Goal: Check status: Check status

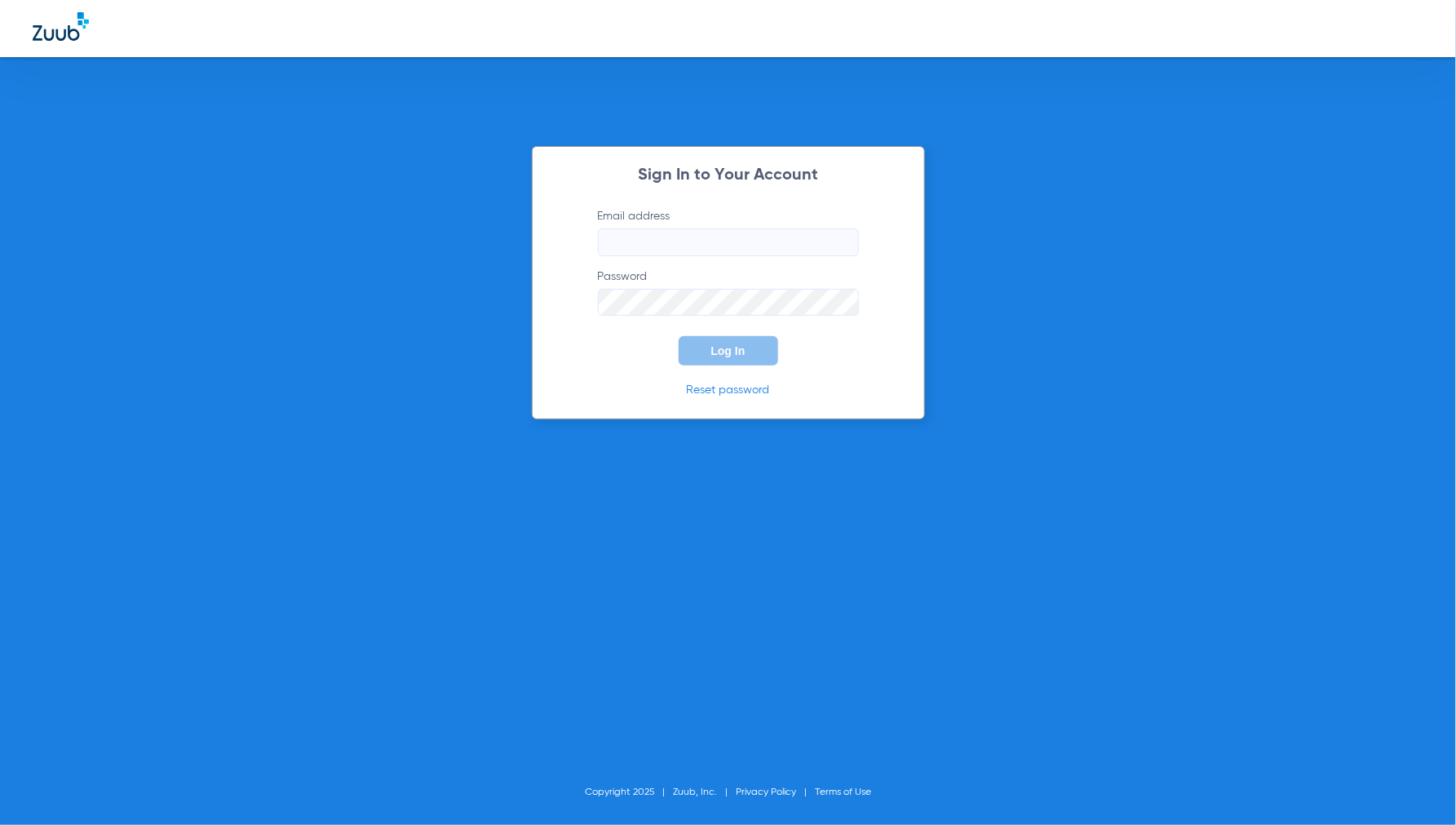
type input "[EMAIL_ADDRESS][DOMAIN_NAME]"
click at [736, 352] on span "Log In" at bounding box center [728, 350] width 34 height 13
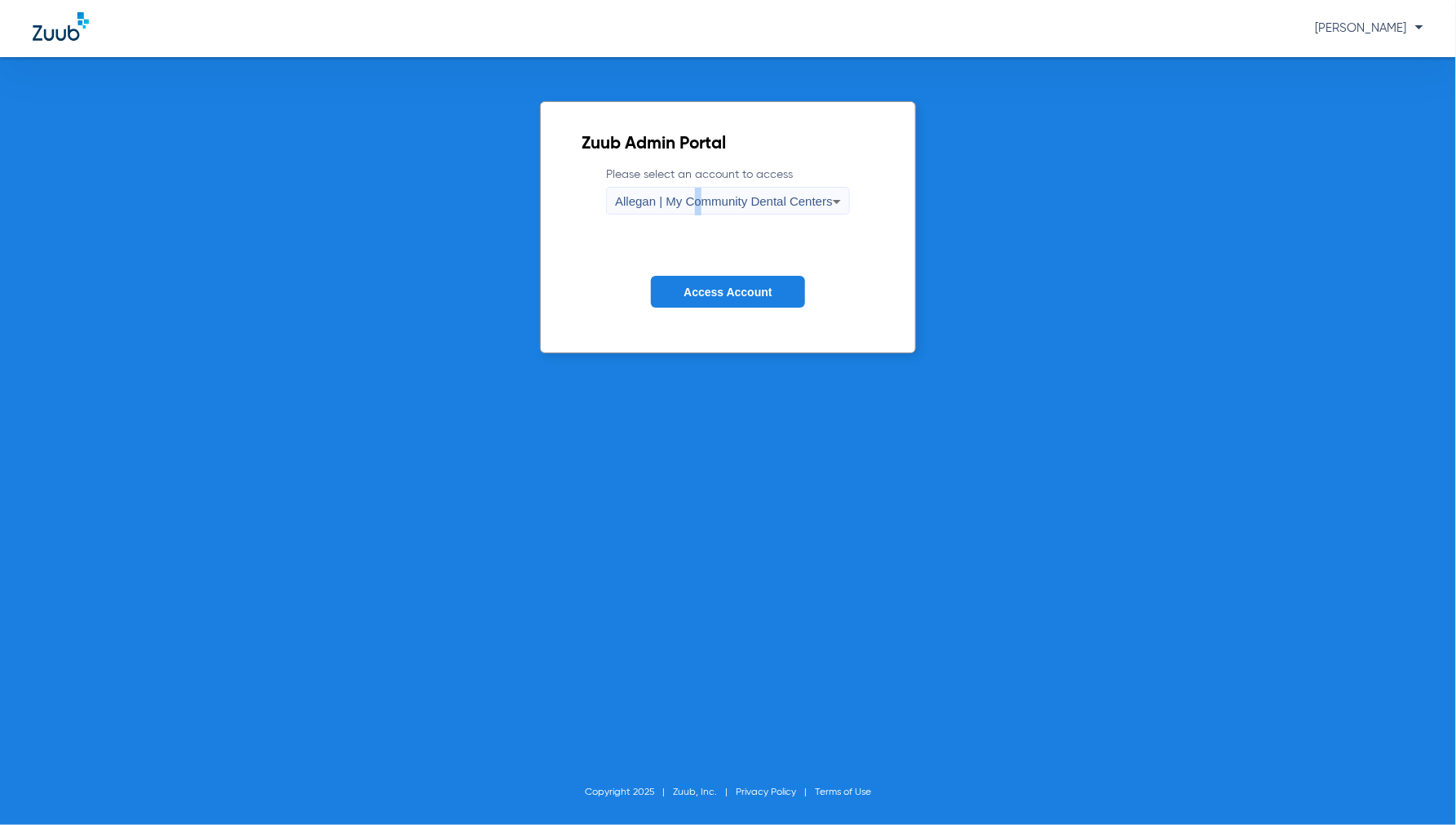
click at [698, 194] on span "Allegan | My Community Dental Centers" at bounding box center [723, 201] width 218 height 14
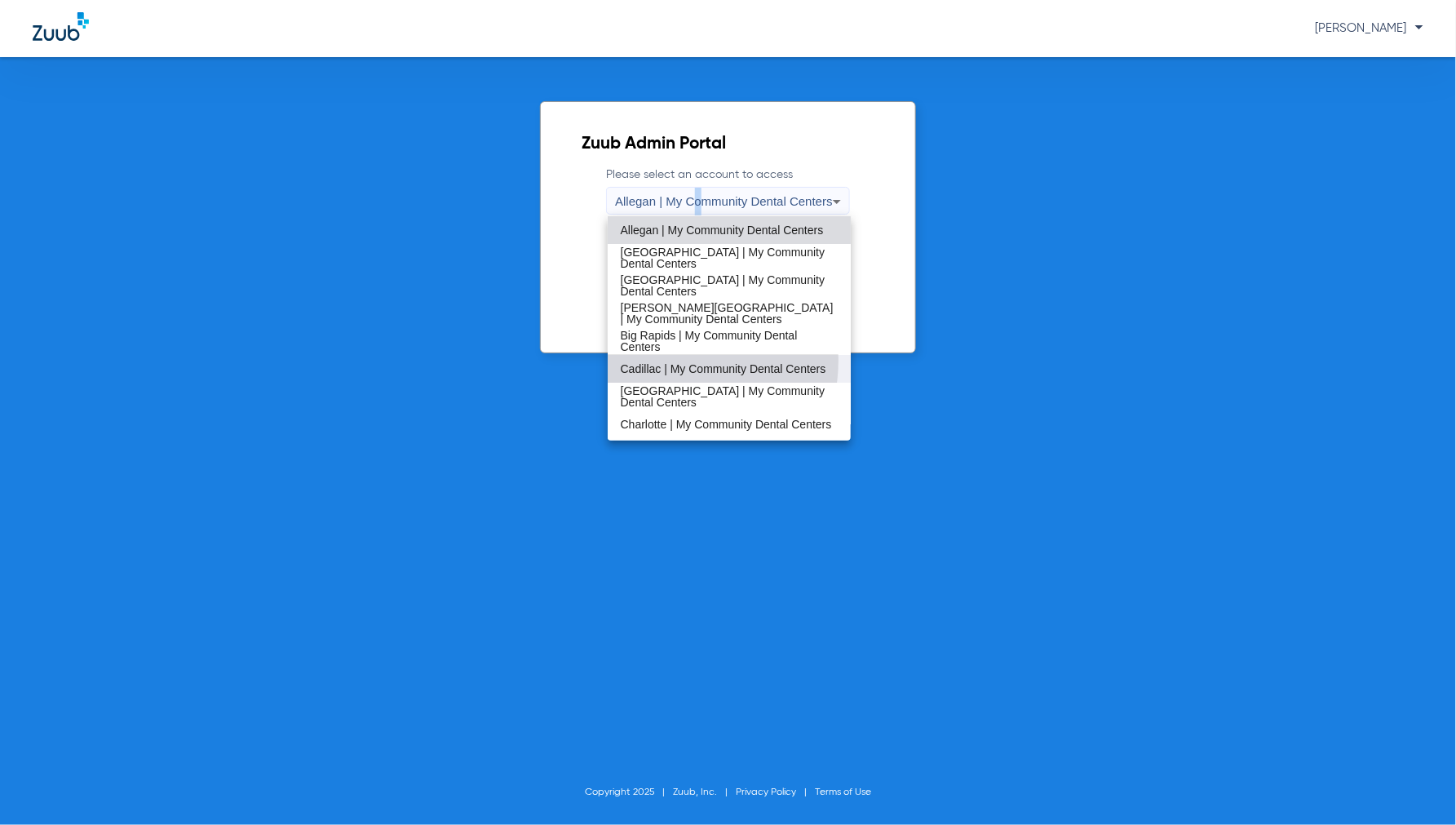
click at [656, 363] on span "Cadillac | My Community Dental Centers" at bounding box center [723, 368] width 206 height 12
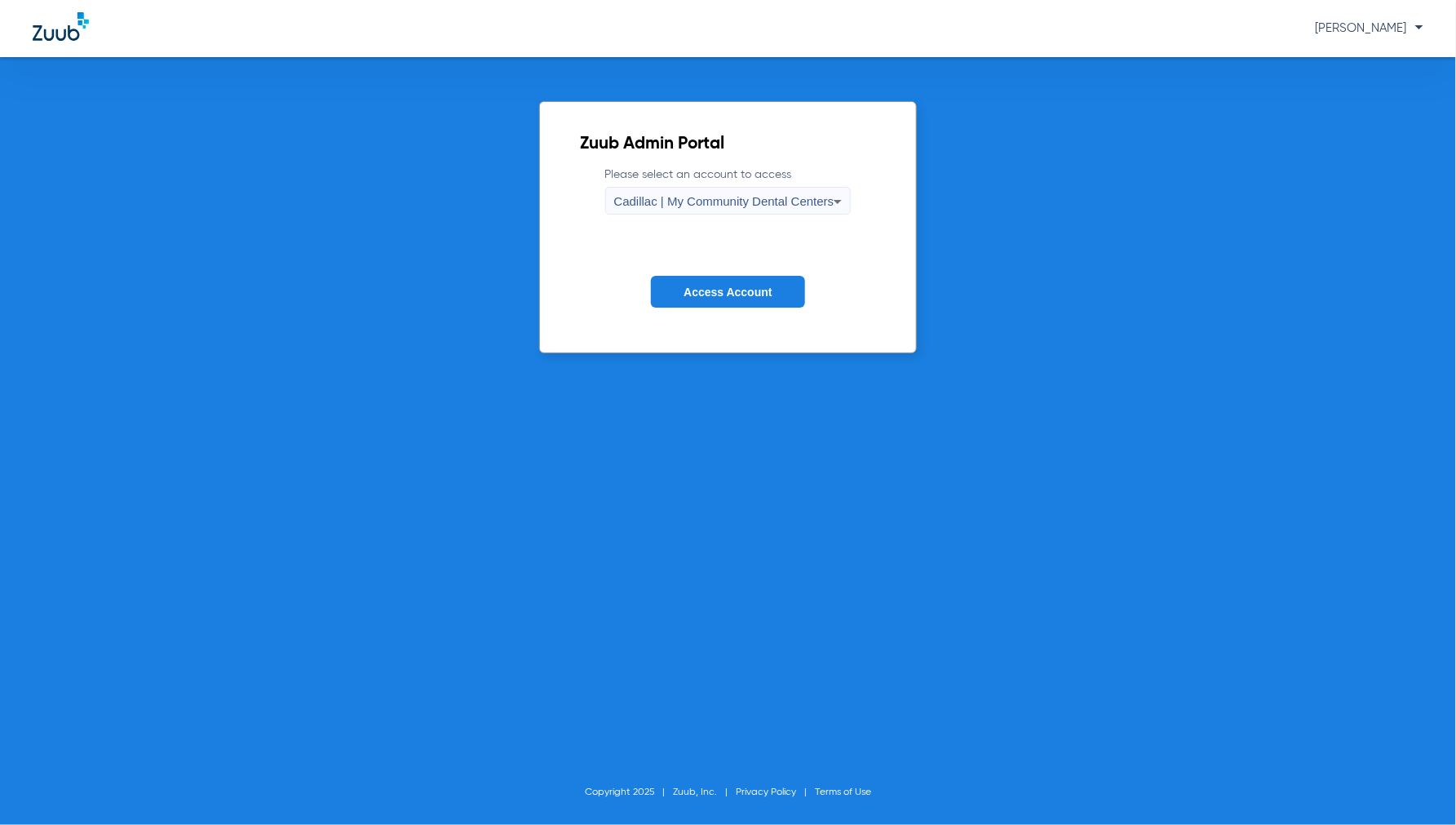
click at [703, 295] on span "Access Account" at bounding box center [727, 292] width 88 height 13
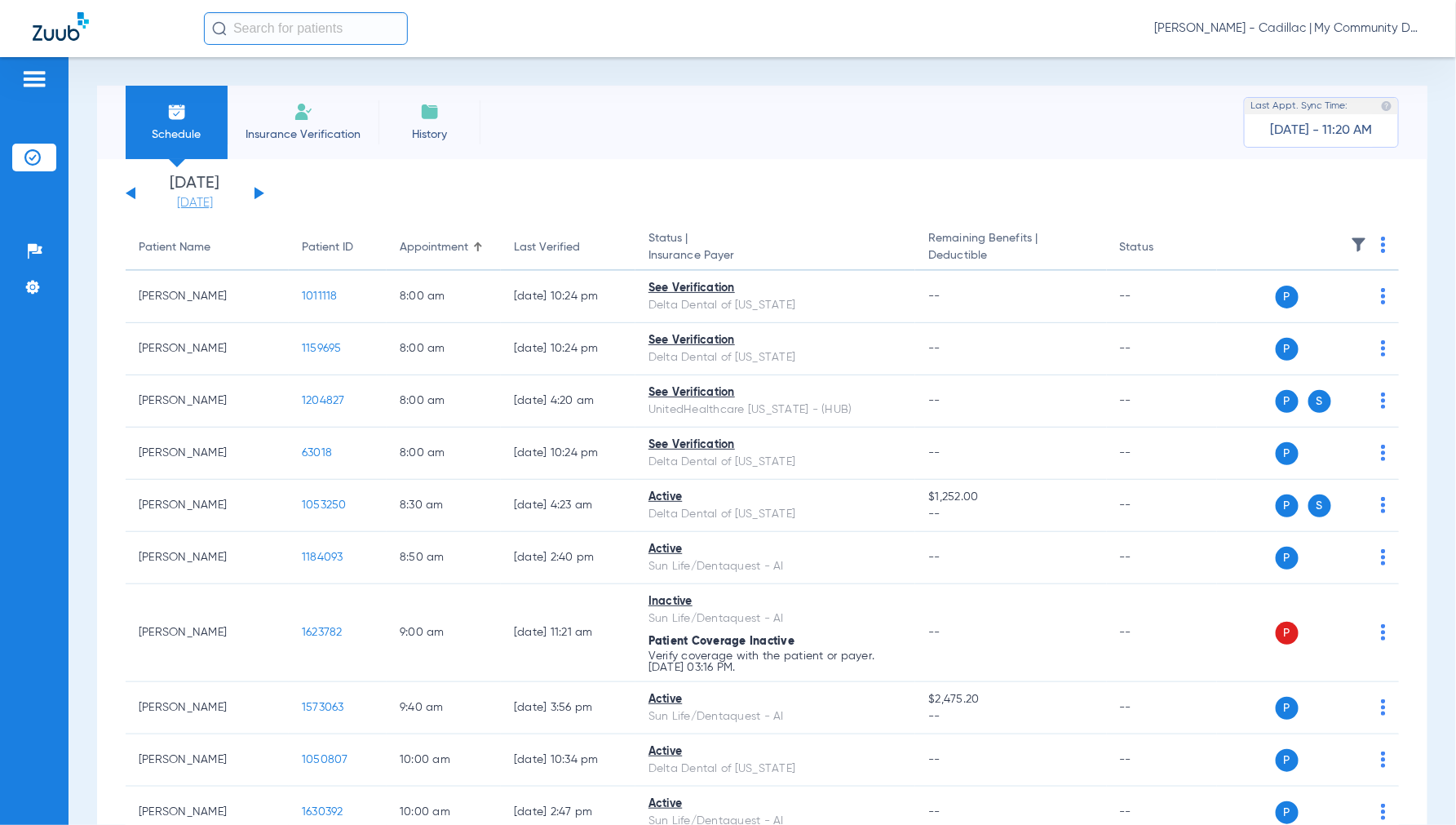
click at [206, 206] on link "[DATE]" at bounding box center [195, 203] width 98 height 16
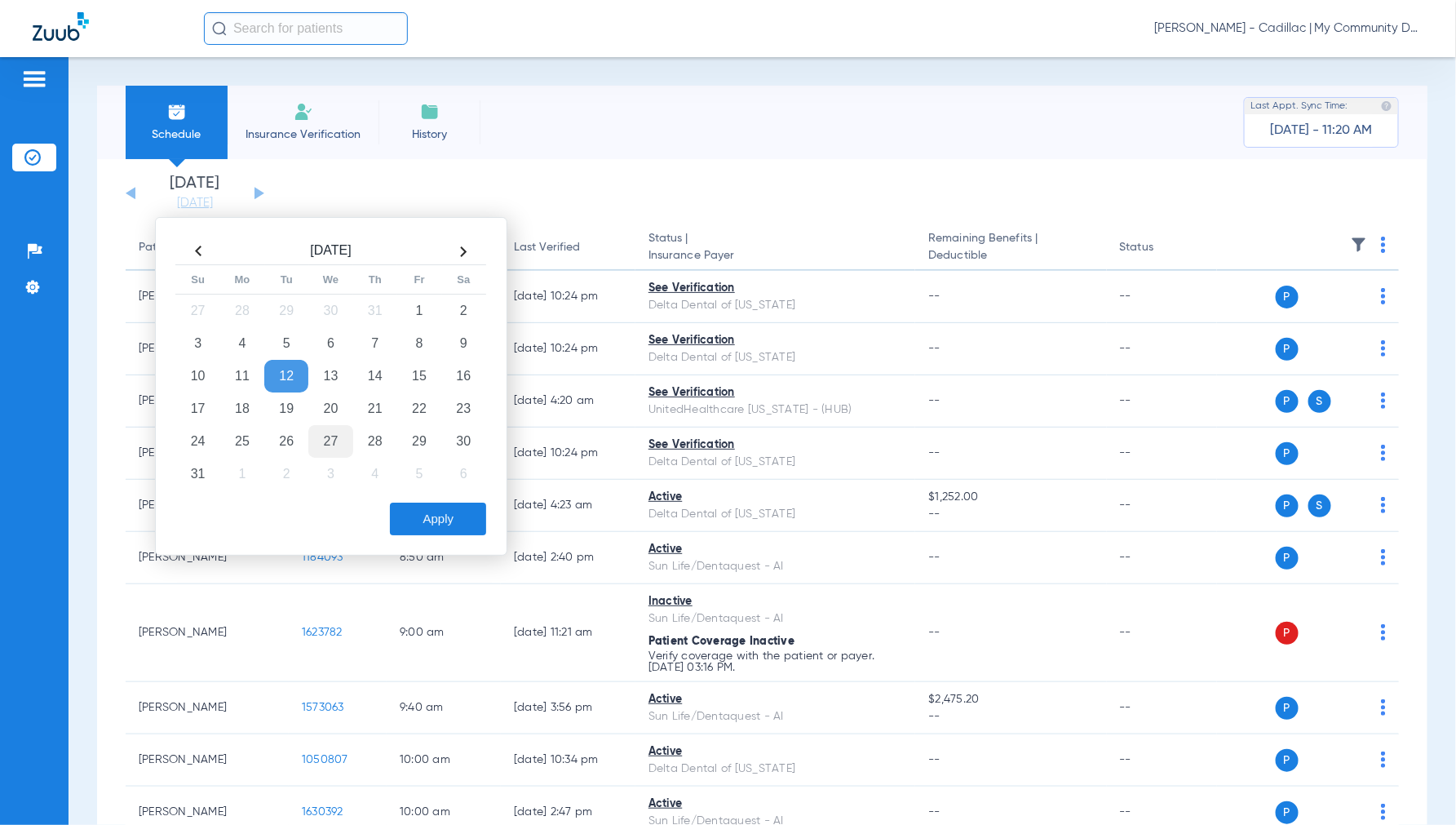
drag, startPoint x: 323, startPoint y: 418, endPoint x: 346, endPoint y: 444, distance: 34.7
click at [323, 417] on td "20" at bounding box center [330, 409] width 44 height 33
click at [444, 515] on button "Apply" at bounding box center [437, 519] width 96 height 33
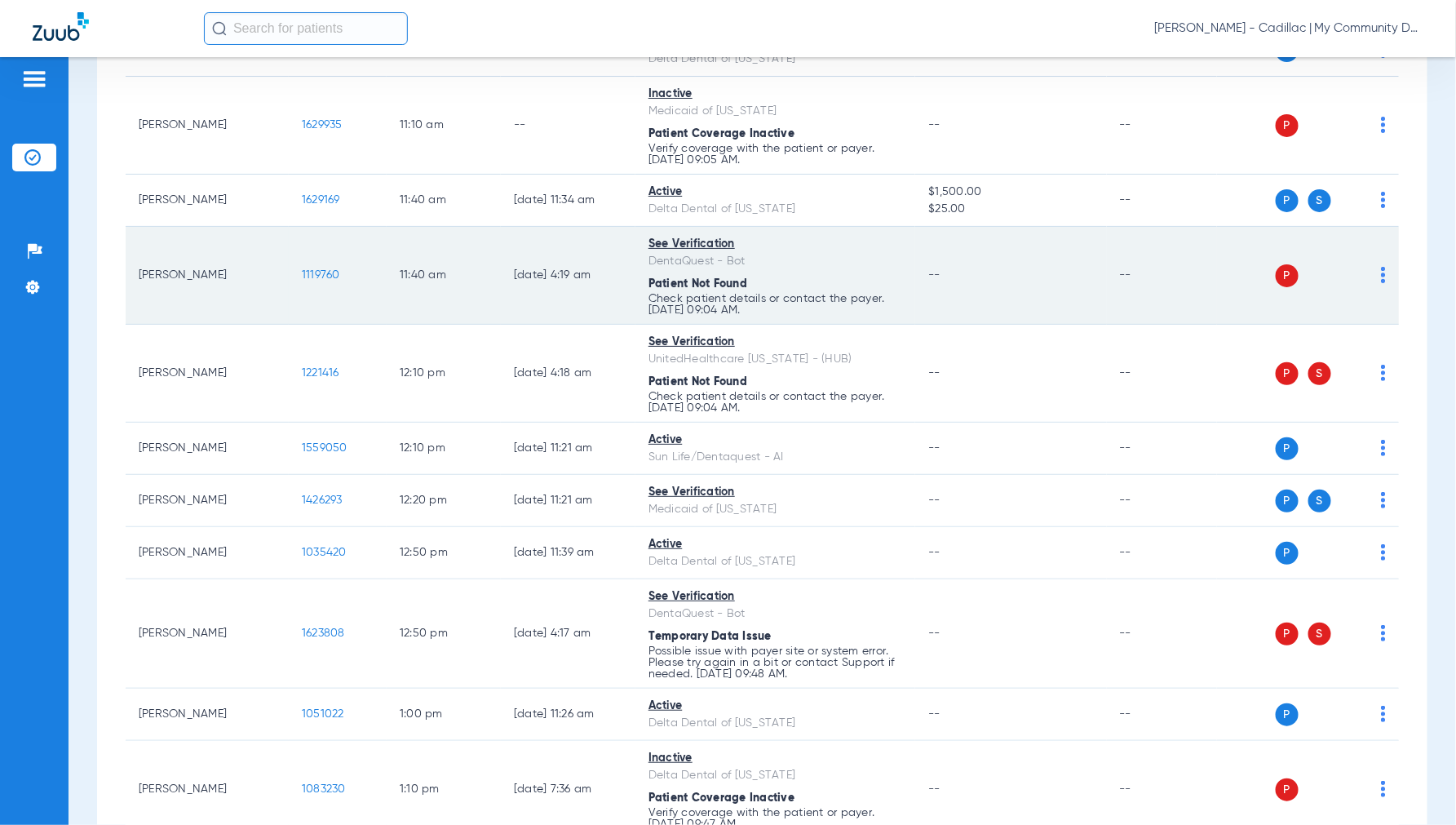
scroll to position [1359, 0]
